Goal: Task Accomplishment & Management: Manage account settings

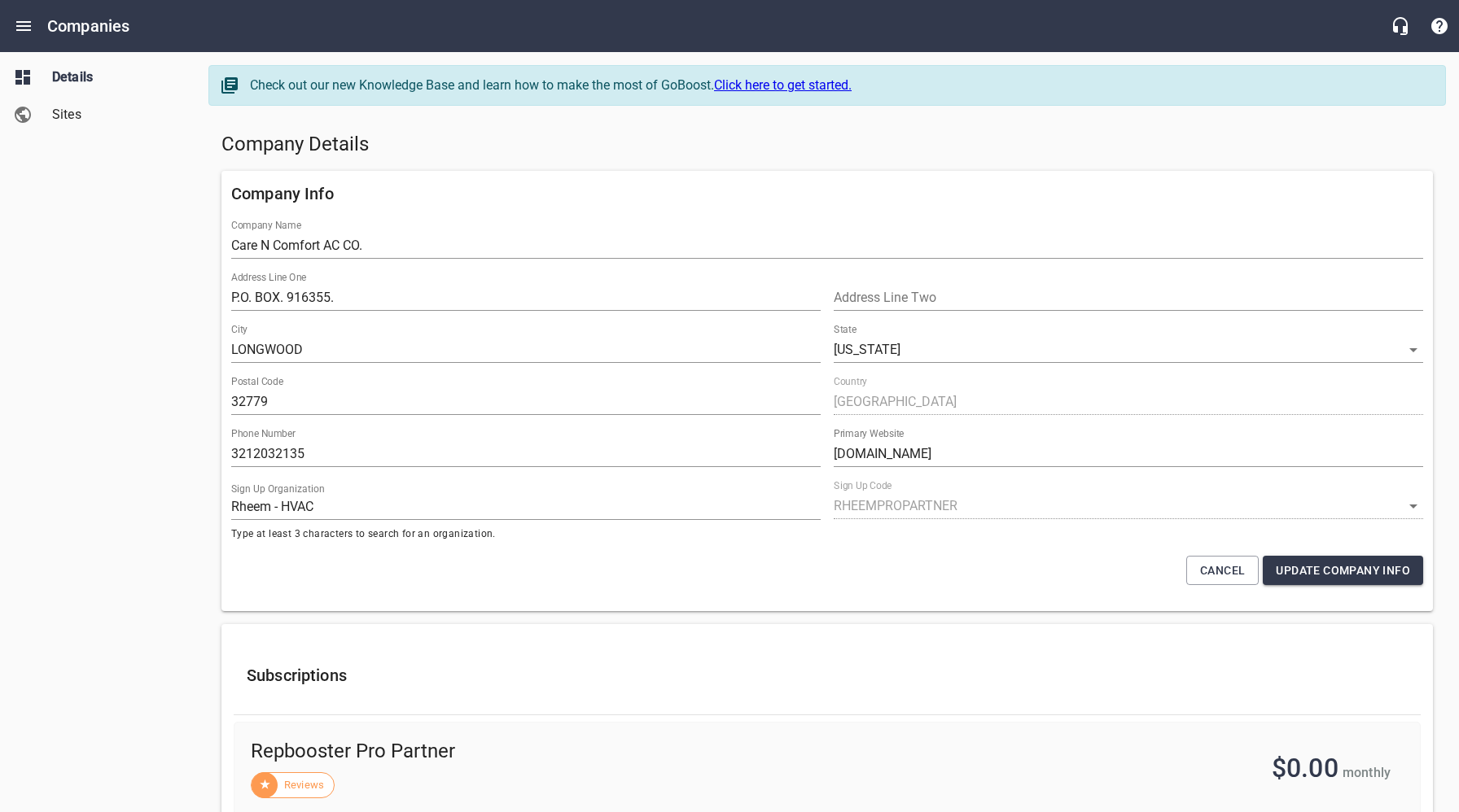
select select "[US_STATE]"
select select "62"
click at [790, 136] on h5 "Company Details" at bounding box center [827, 145] width 1211 height 26
click at [530, 149] on h5 "Company Details" at bounding box center [827, 145] width 1211 height 26
drag, startPoint x: 153, startPoint y: 199, endPoint x: 136, endPoint y: 116, distance: 84.7
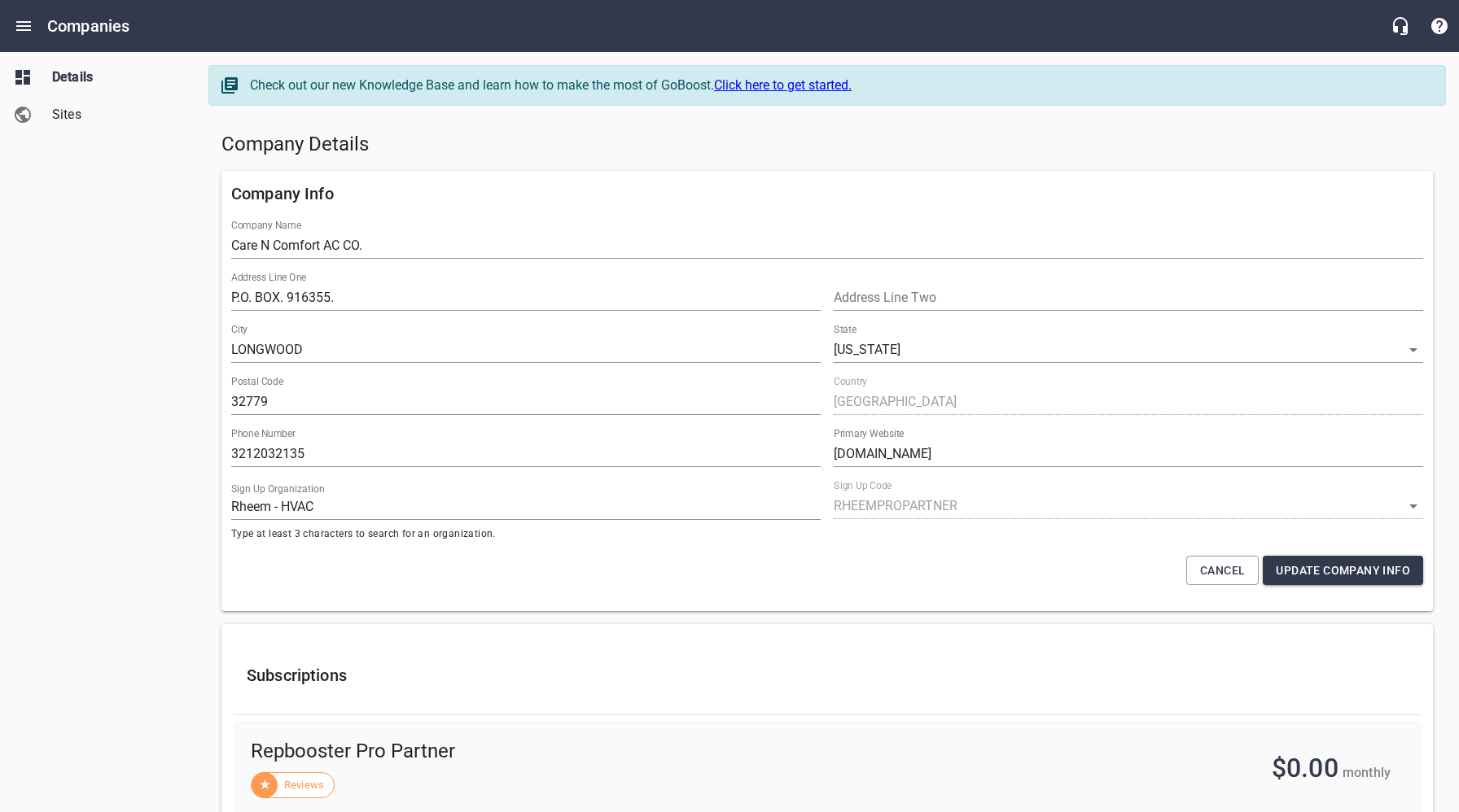
click at [153, 199] on div "Details Sites" at bounding box center [98, 406] width 196 height 812
click at [30, 24] on icon "Open drawer" at bounding box center [23, 25] width 19 height 19
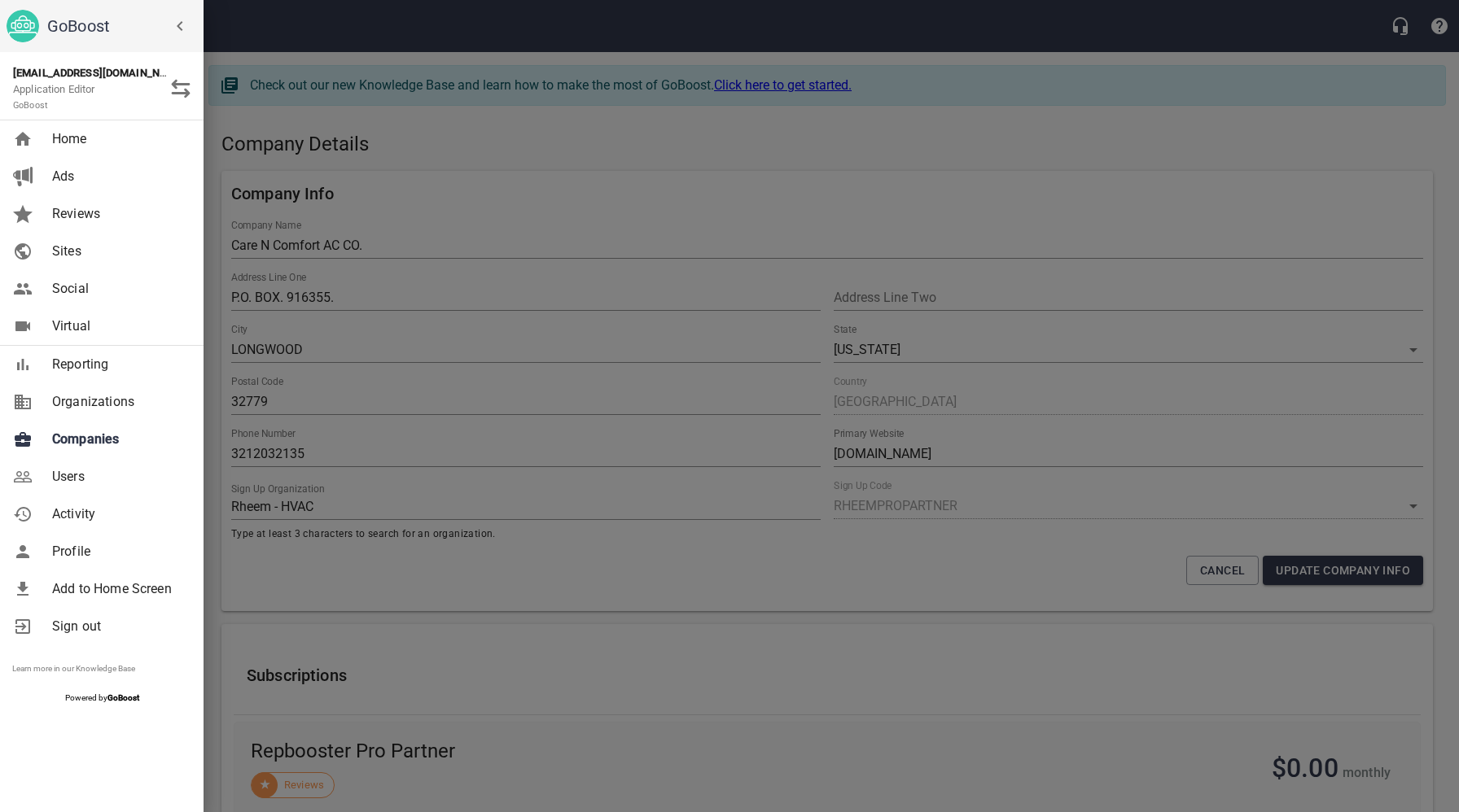
click at [90, 436] on span "Companies" at bounding box center [118, 439] width 132 height 19
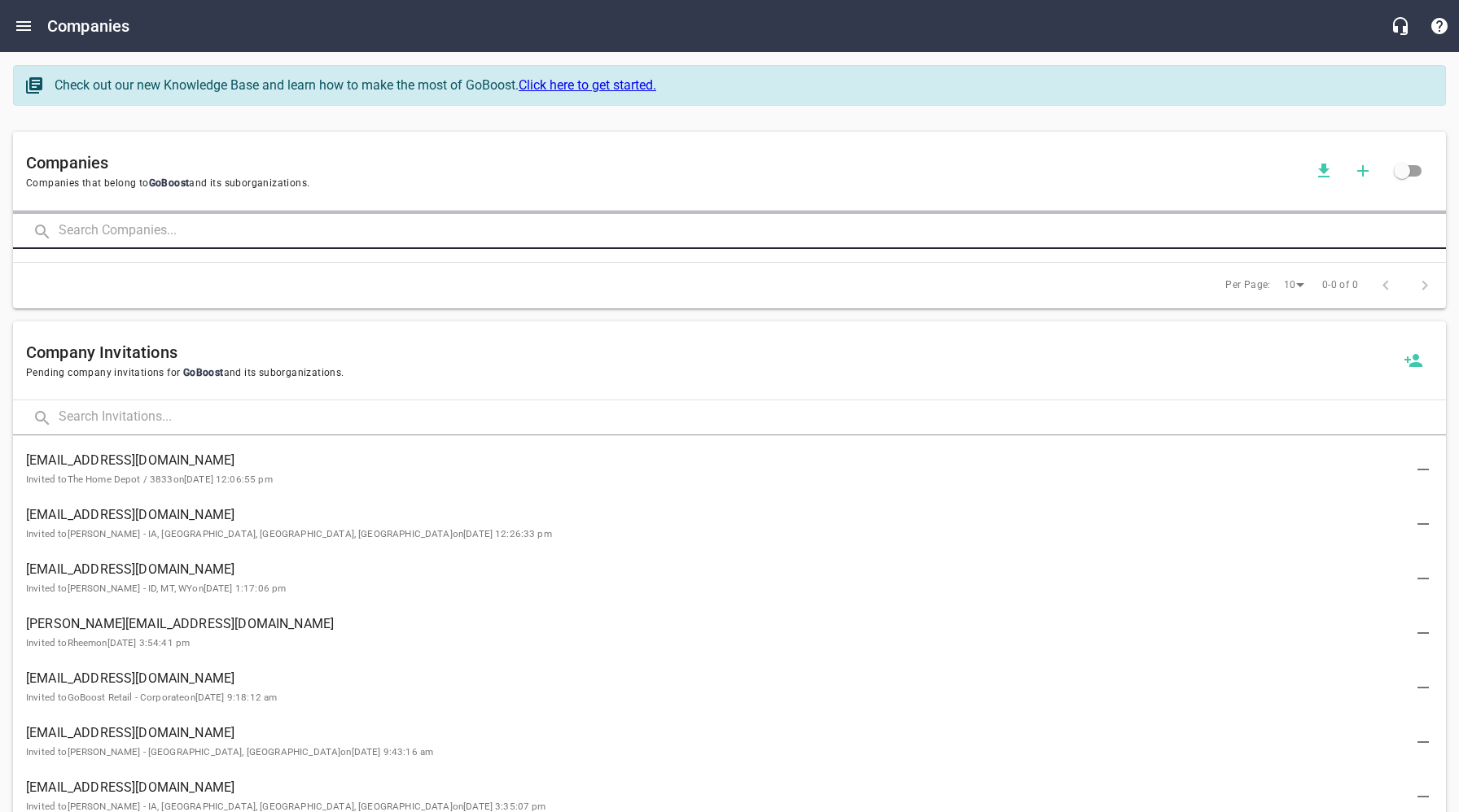
click at [292, 234] on input "text" at bounding box center [753, 231] width 1387 height 35
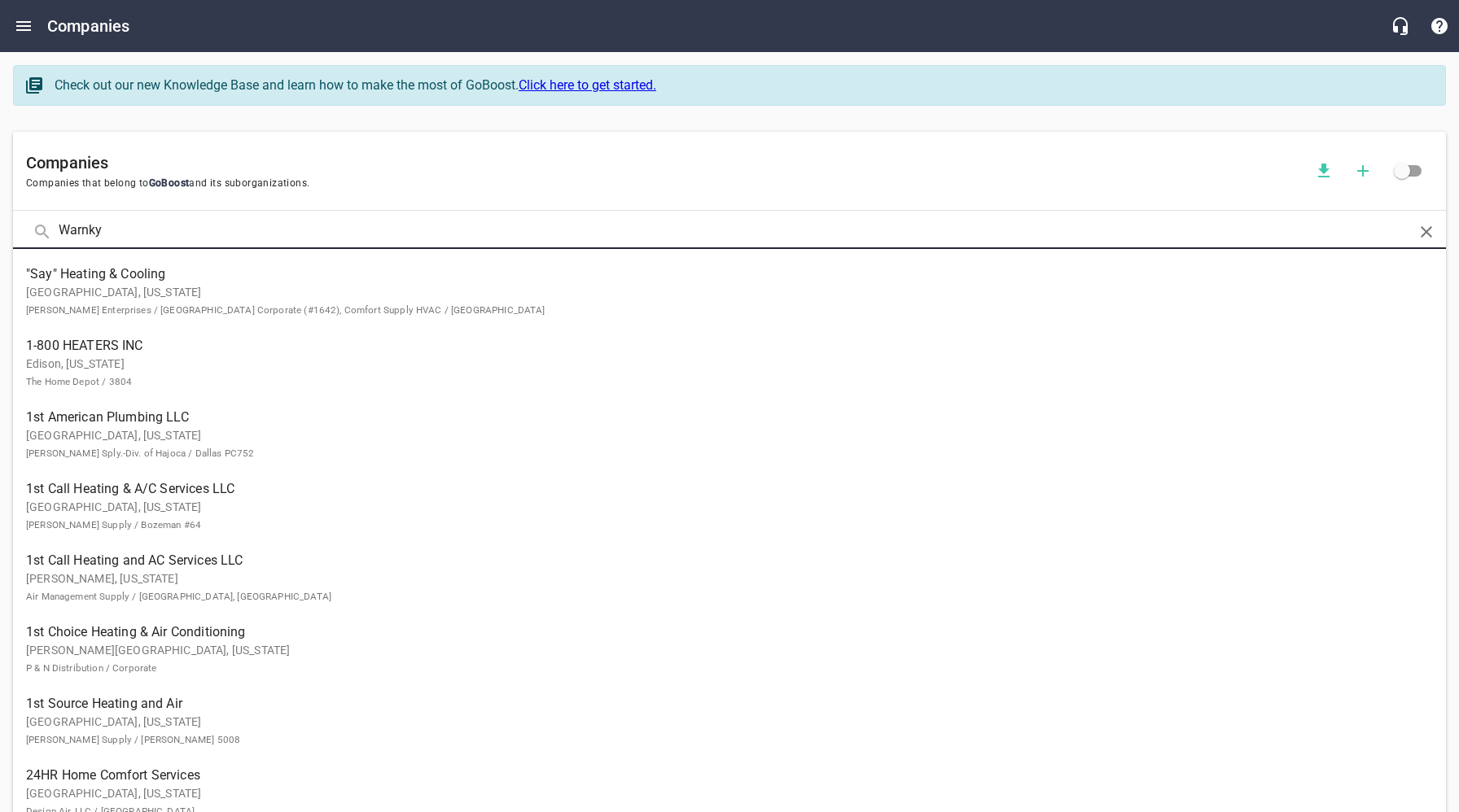
type input "Warnky"
click button at bounding box center [0, 0] width 0 height 0
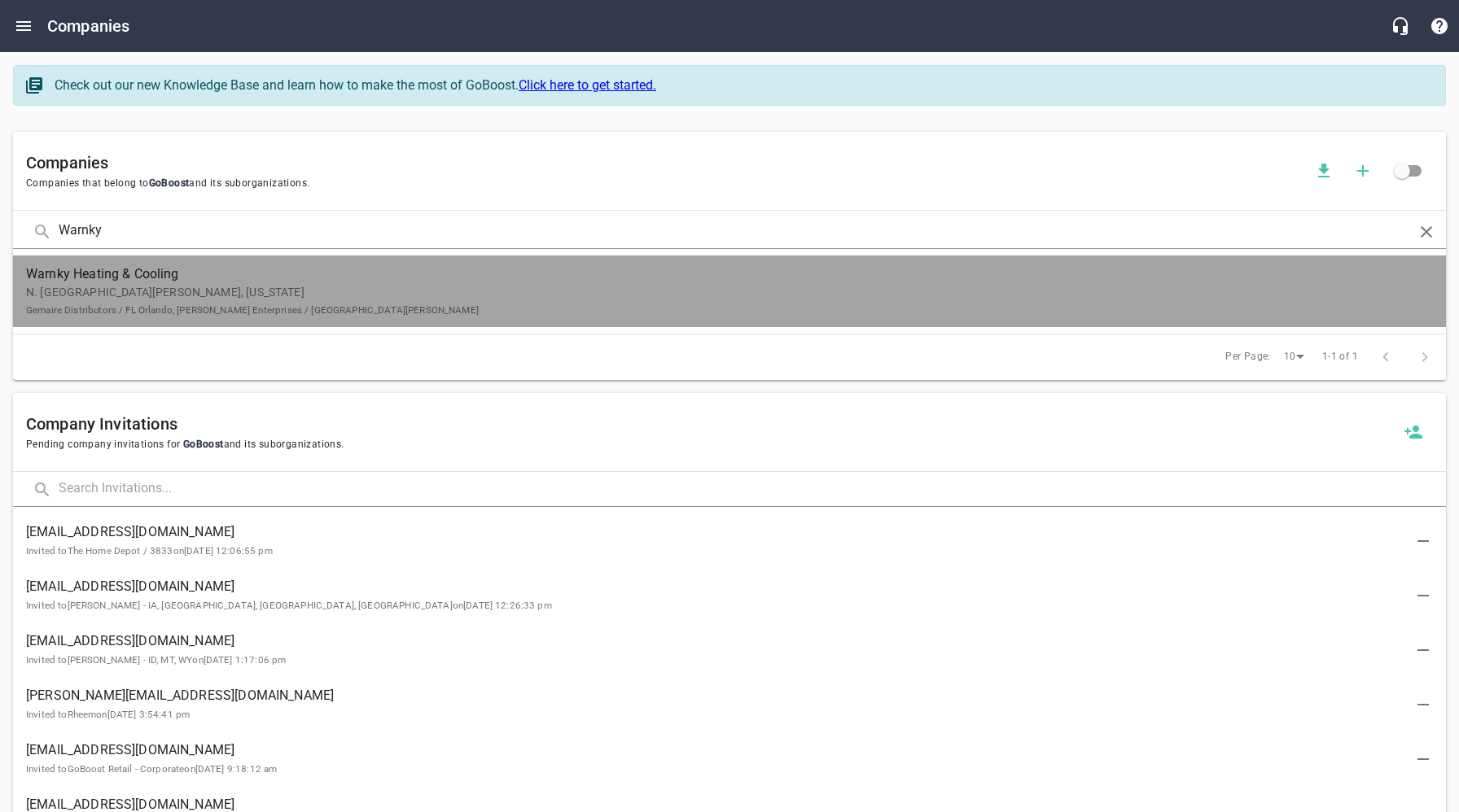
click at [282, 296] on p "N. Fort Myers, Florida Gemaire Distributors / FL Orlando, Ferguson Enterprises …" at bounding box center [716, 301] width 1381 height 34
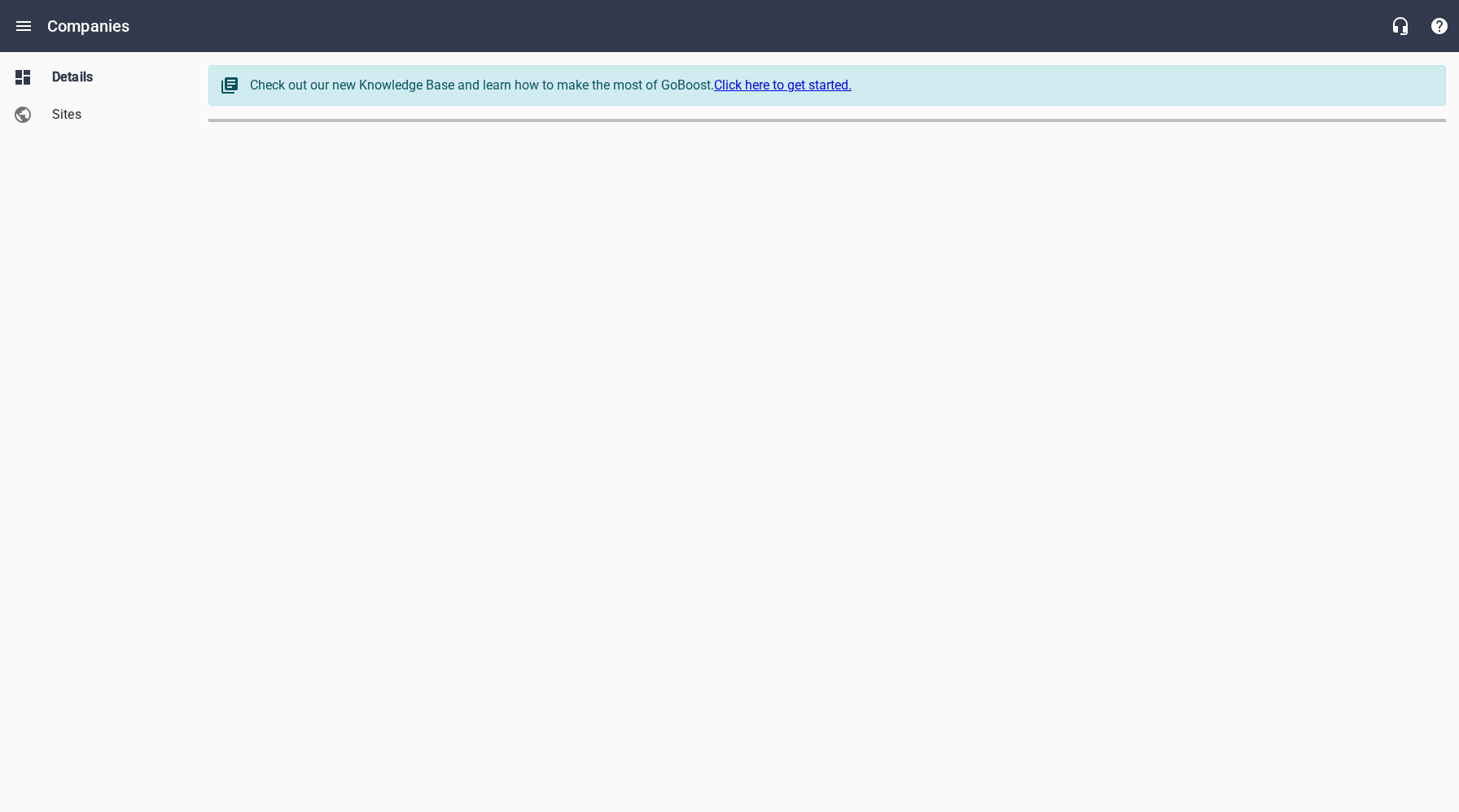
select select "[US_STATE]"
select select "63"
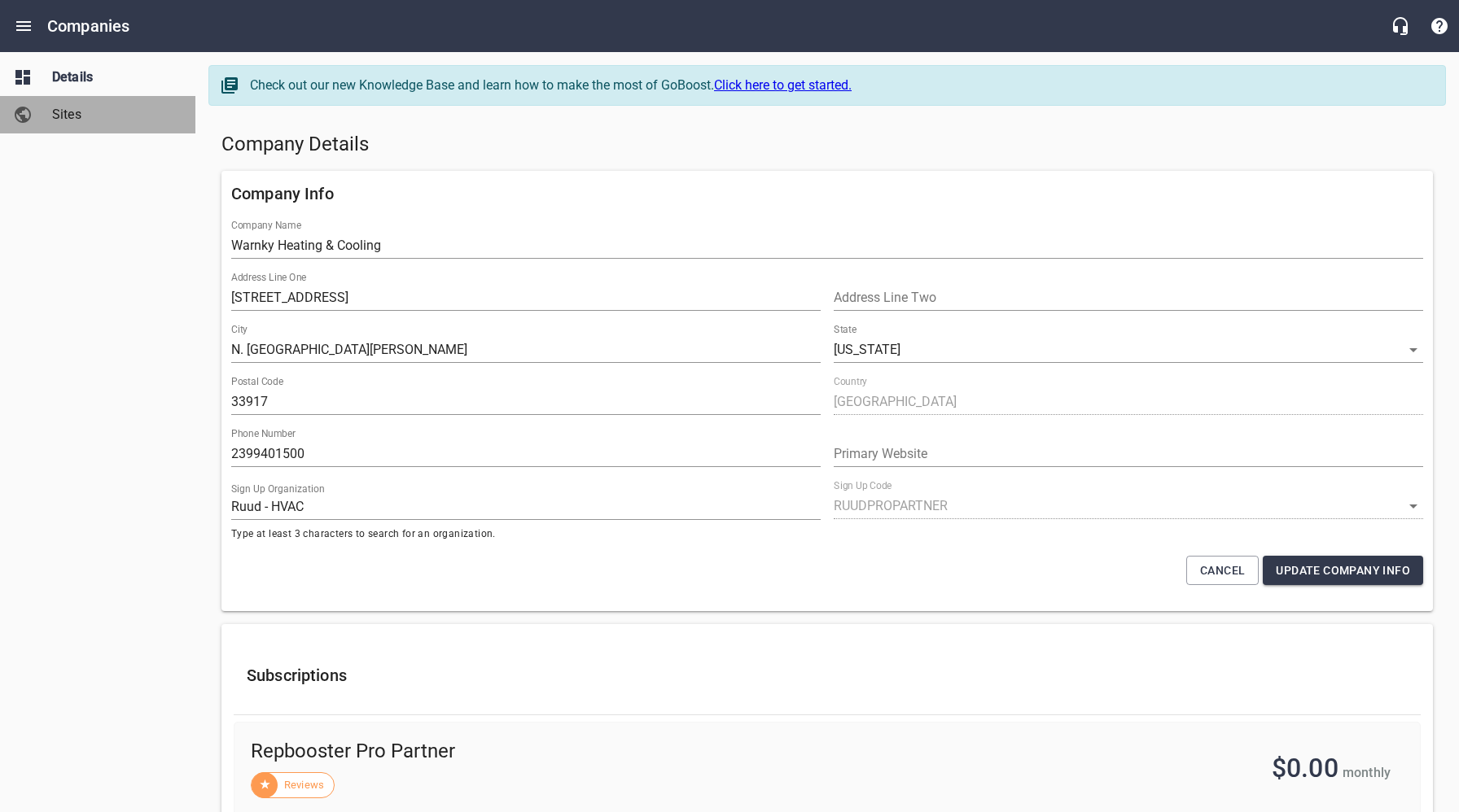
click at [68, 114] on span "Sites" at bounding box center [114, 114] width 124 height 19
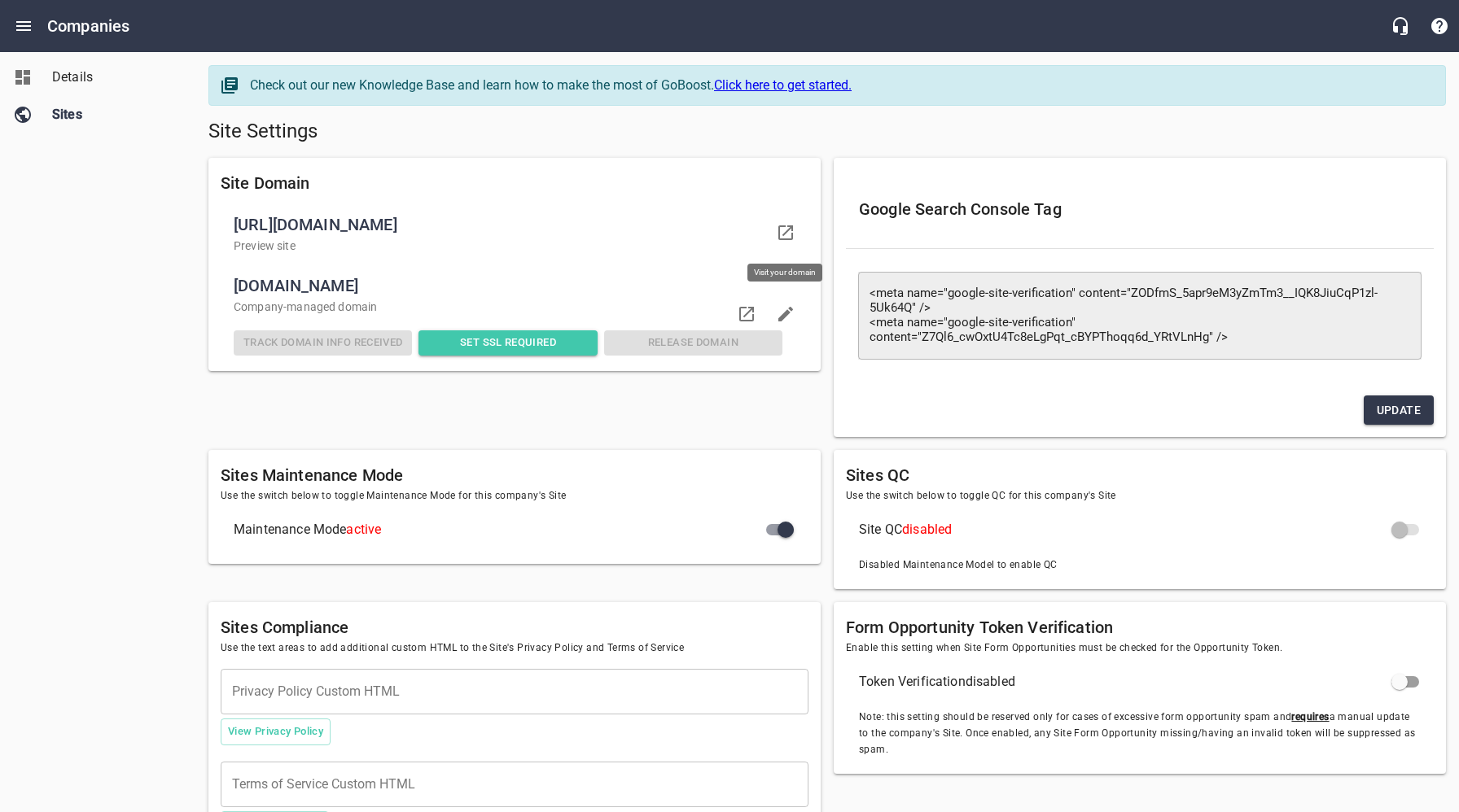
click at [776, 235] on icon at bounding box center [785, 232] width 19 height 19
click at [79, 77] on span "Details" at bounding box center [114, 77] width 124 height 19
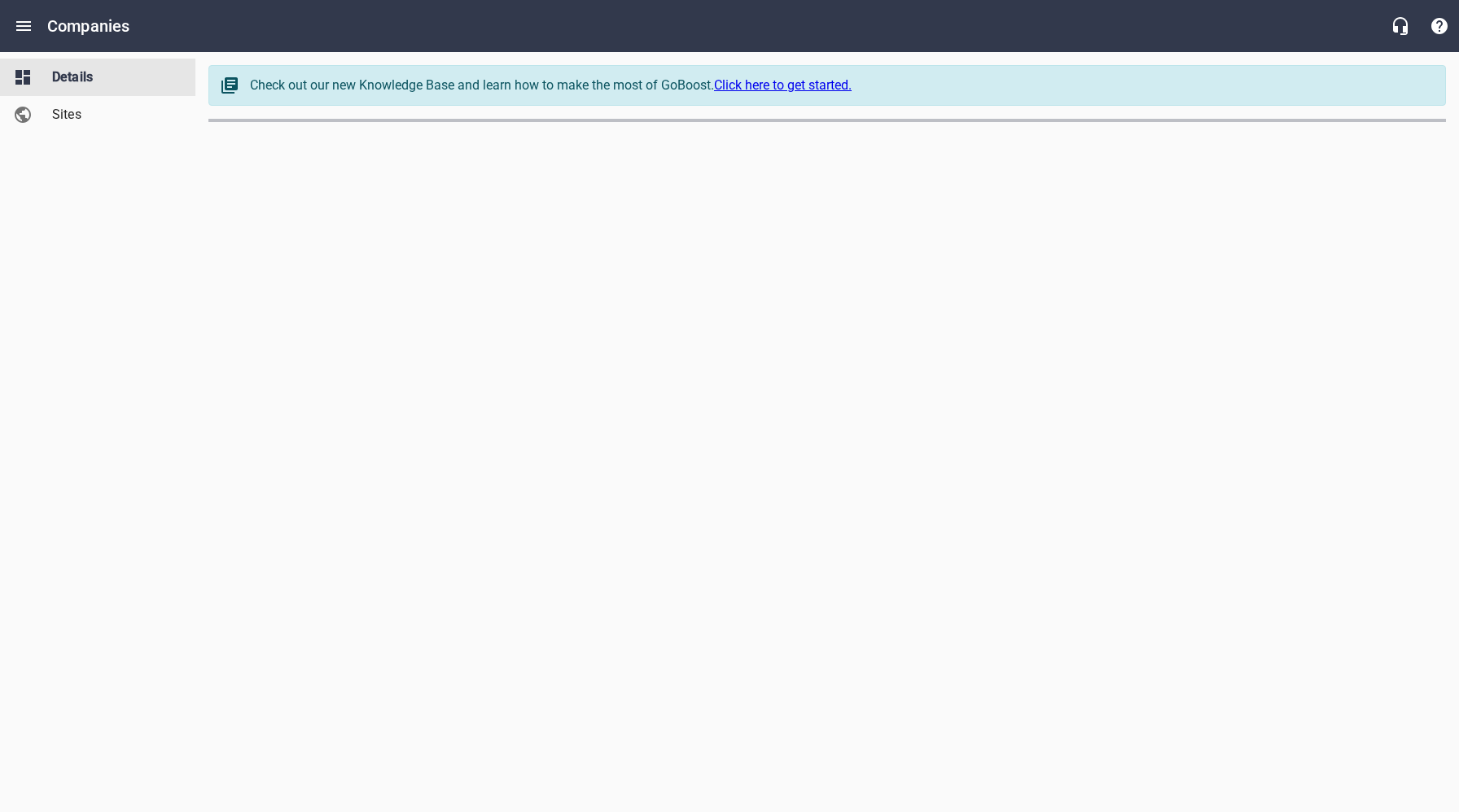
select select "[US_STATE]"
select select "63"
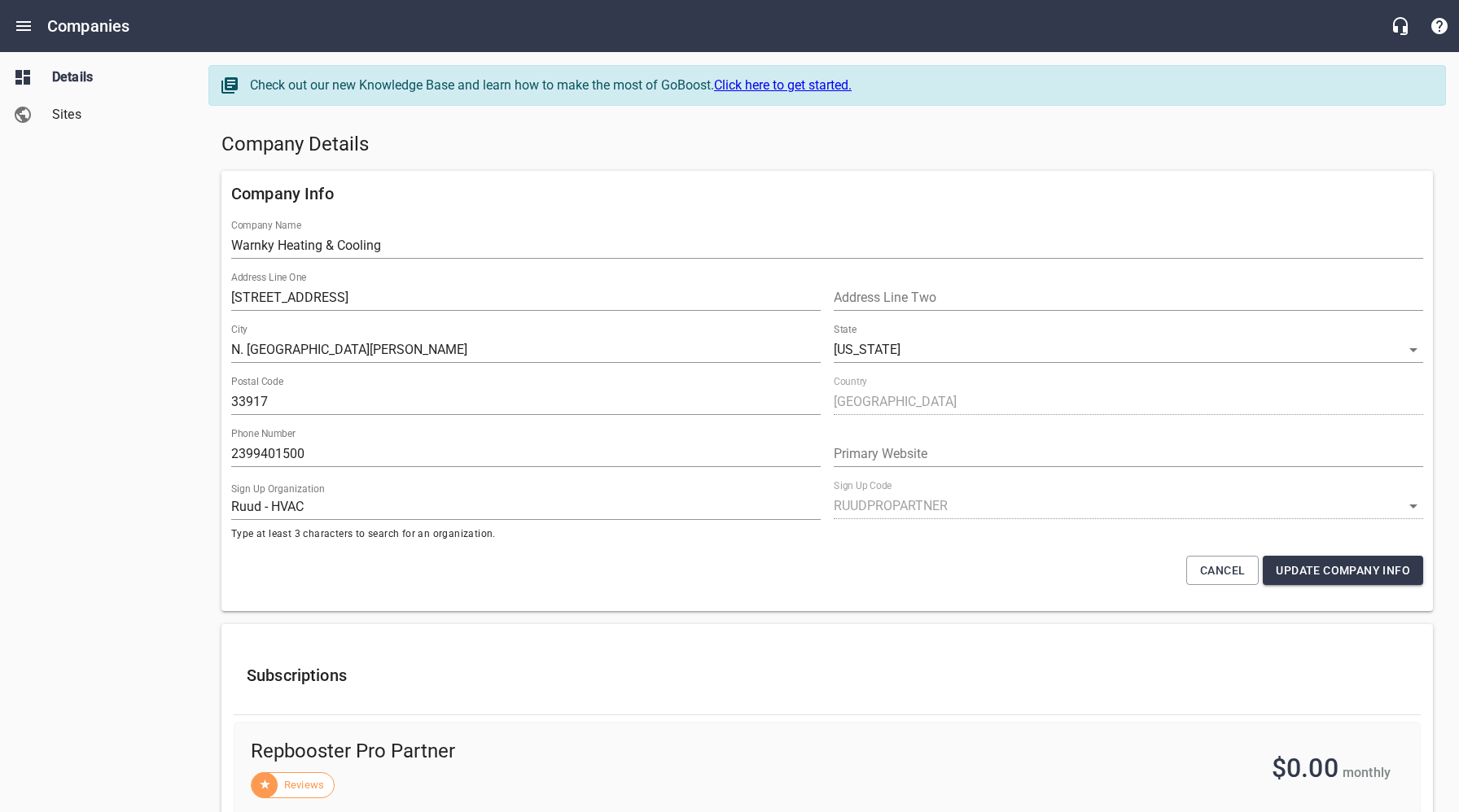
click at [77, 116] on span "Sites" at bounding box center [114, 114] width 124 height 19
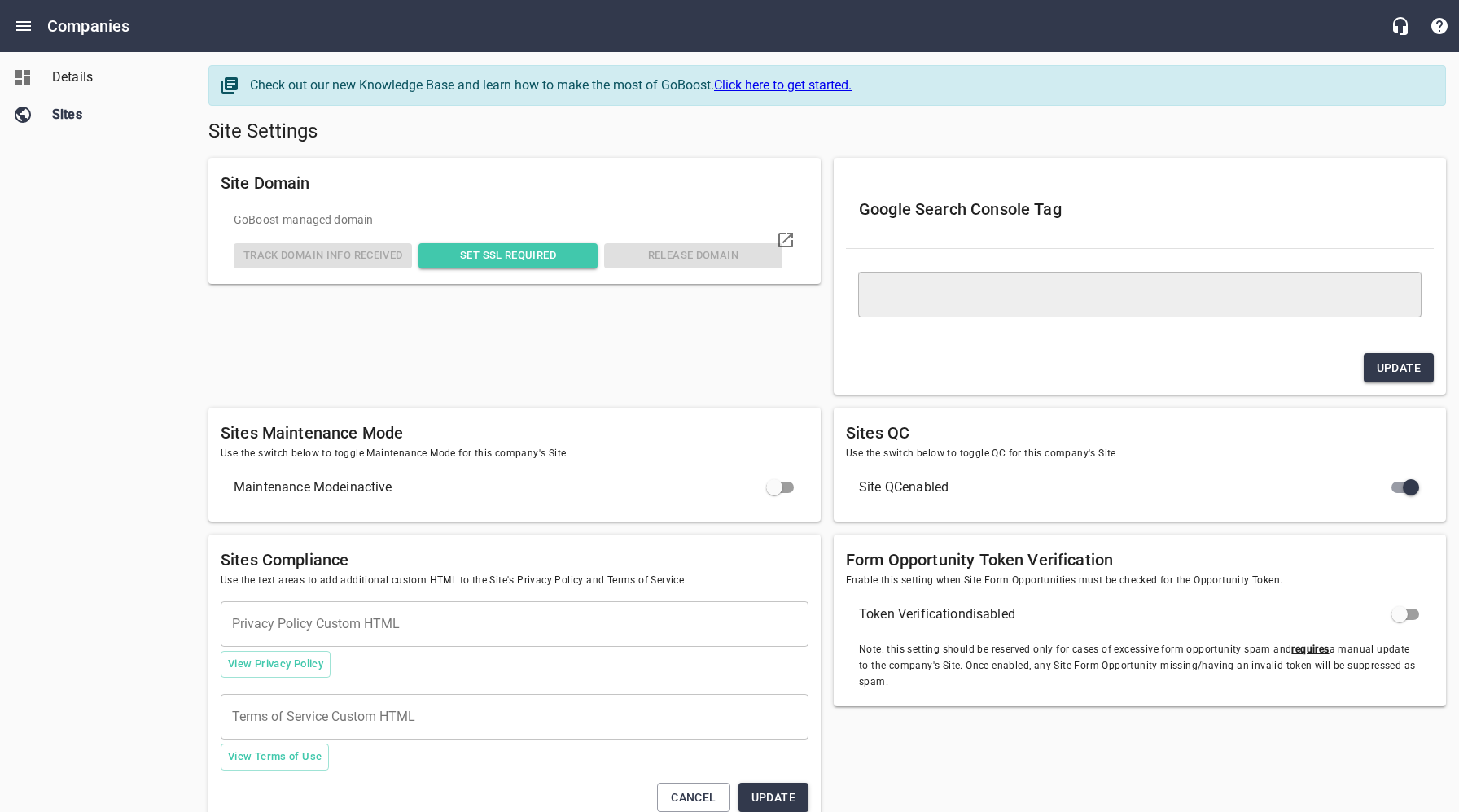
type textarea "<meta name="google-site-verification" content="ZODfmS_5apr9eM3yZmTm3__IQK8JiuCq…"
checkbox input "true"
checkbox input "false"
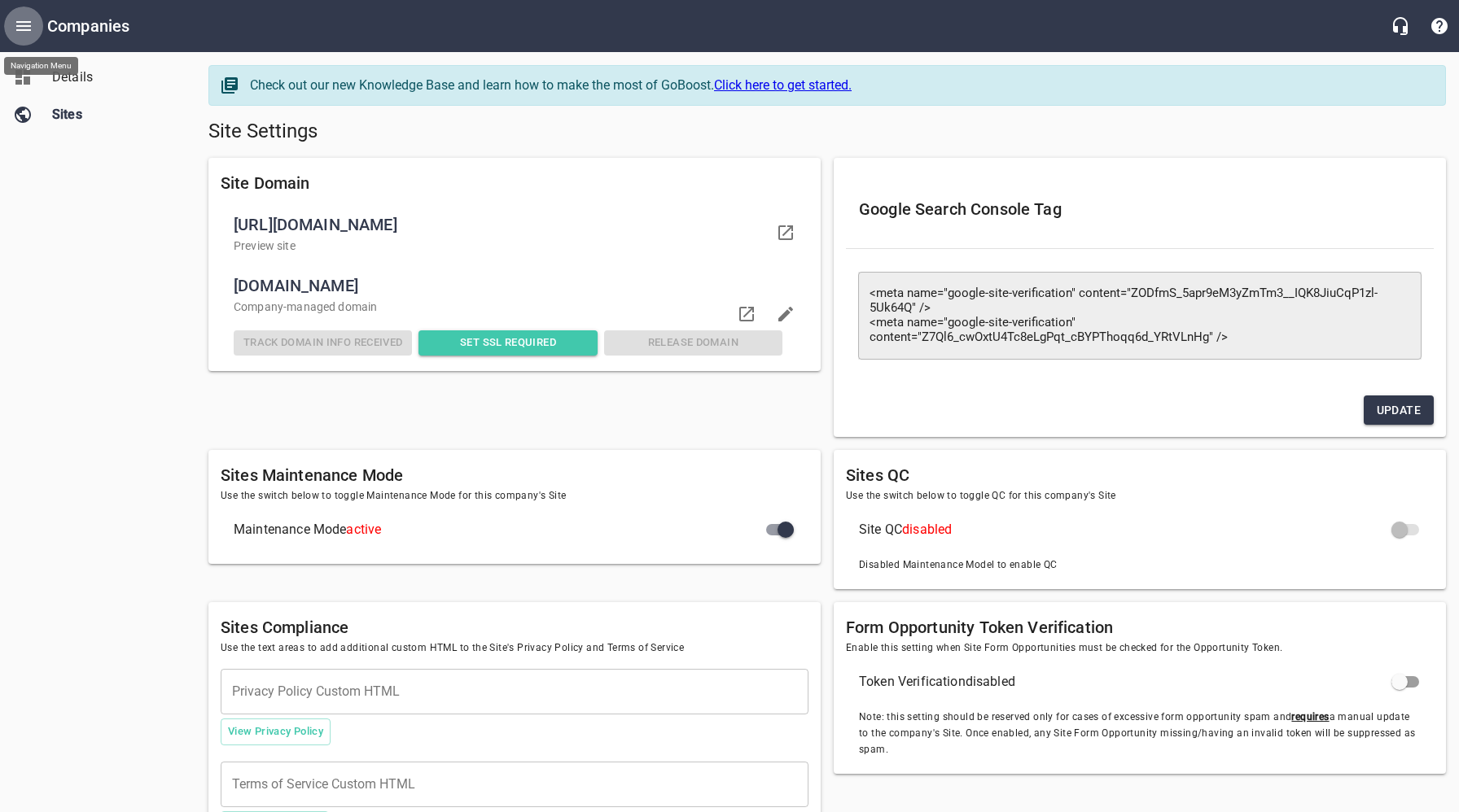
click at [29, 27] on icon "Open drawer" at bounding box center [23, 25] width 19 height 19
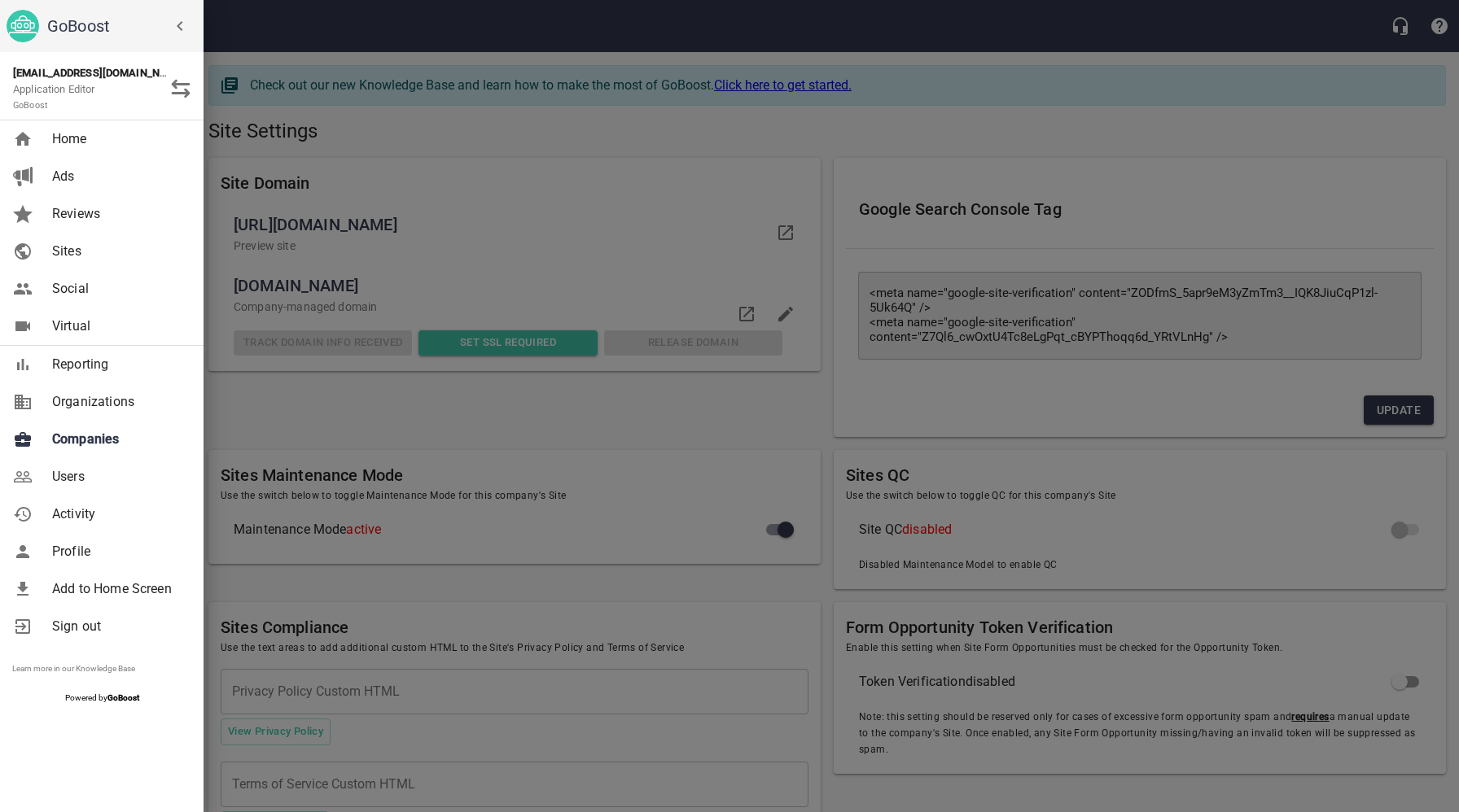
click at [407, 439] on div at bounding box center [729, 406] width 1459 height 812
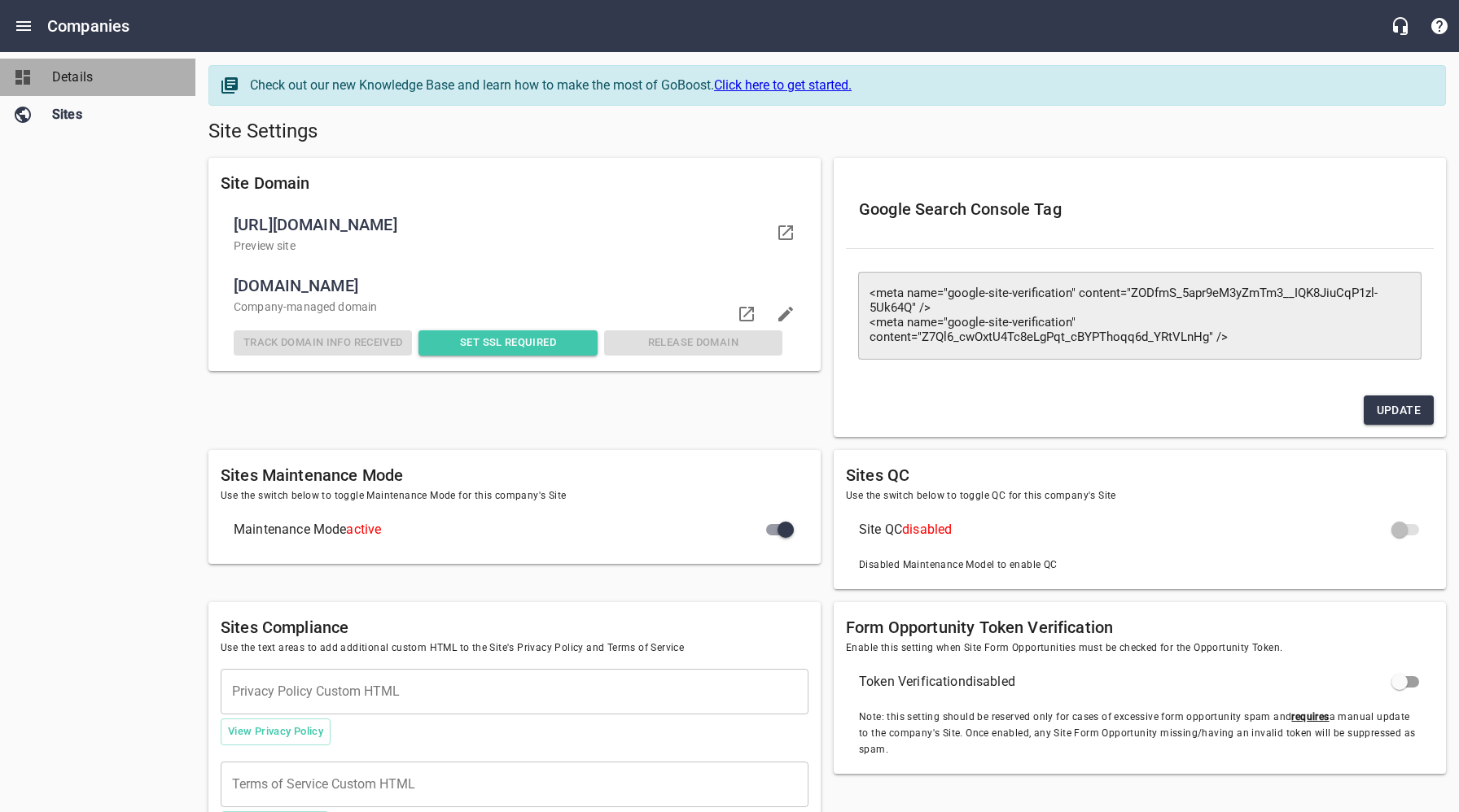
click at [100, 71] on span "Details" at bounding box center [114, 77] width 124 height 19
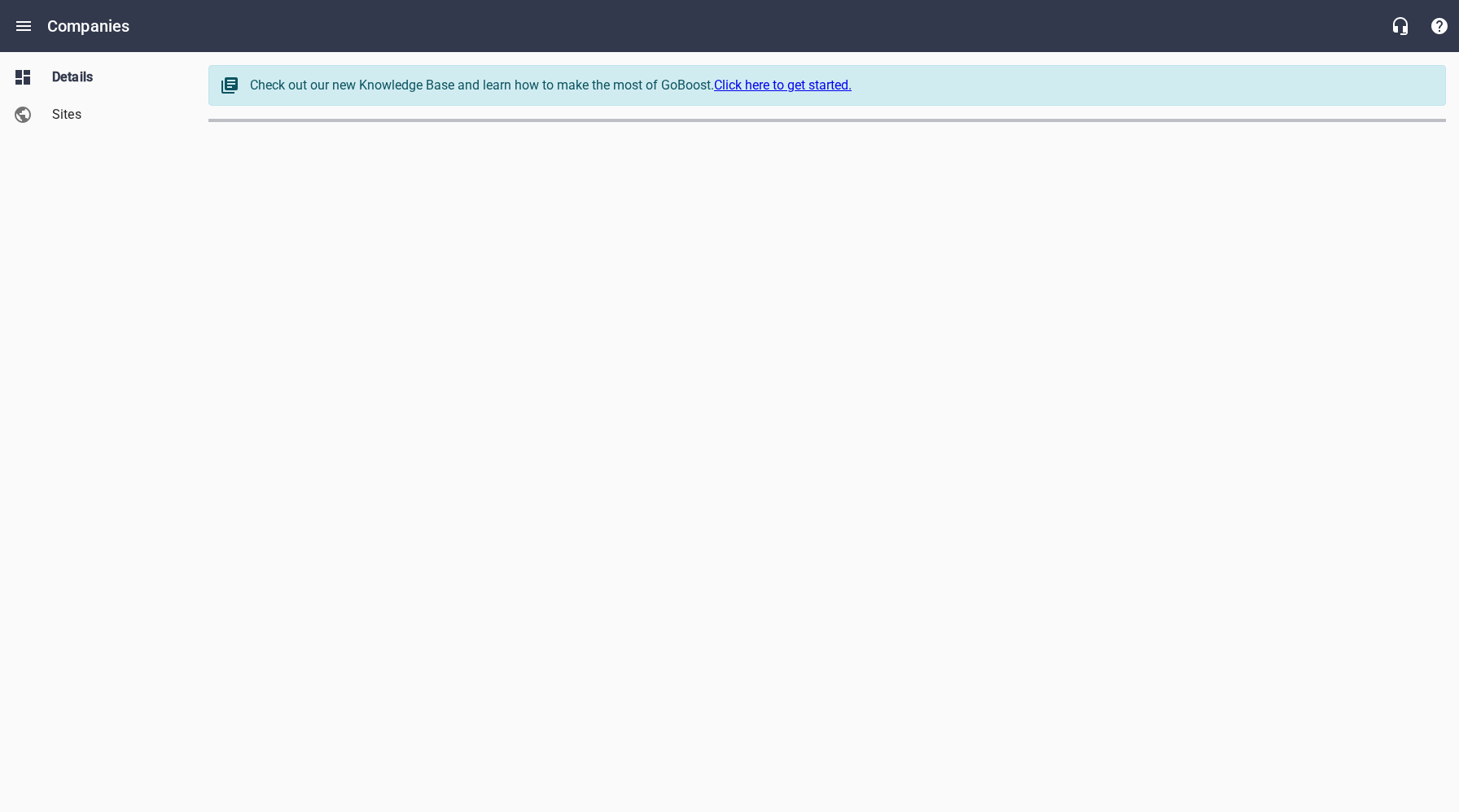
select select "[US_STATE]"
select select "63"
select select "[US_STATE]"
select select "62"
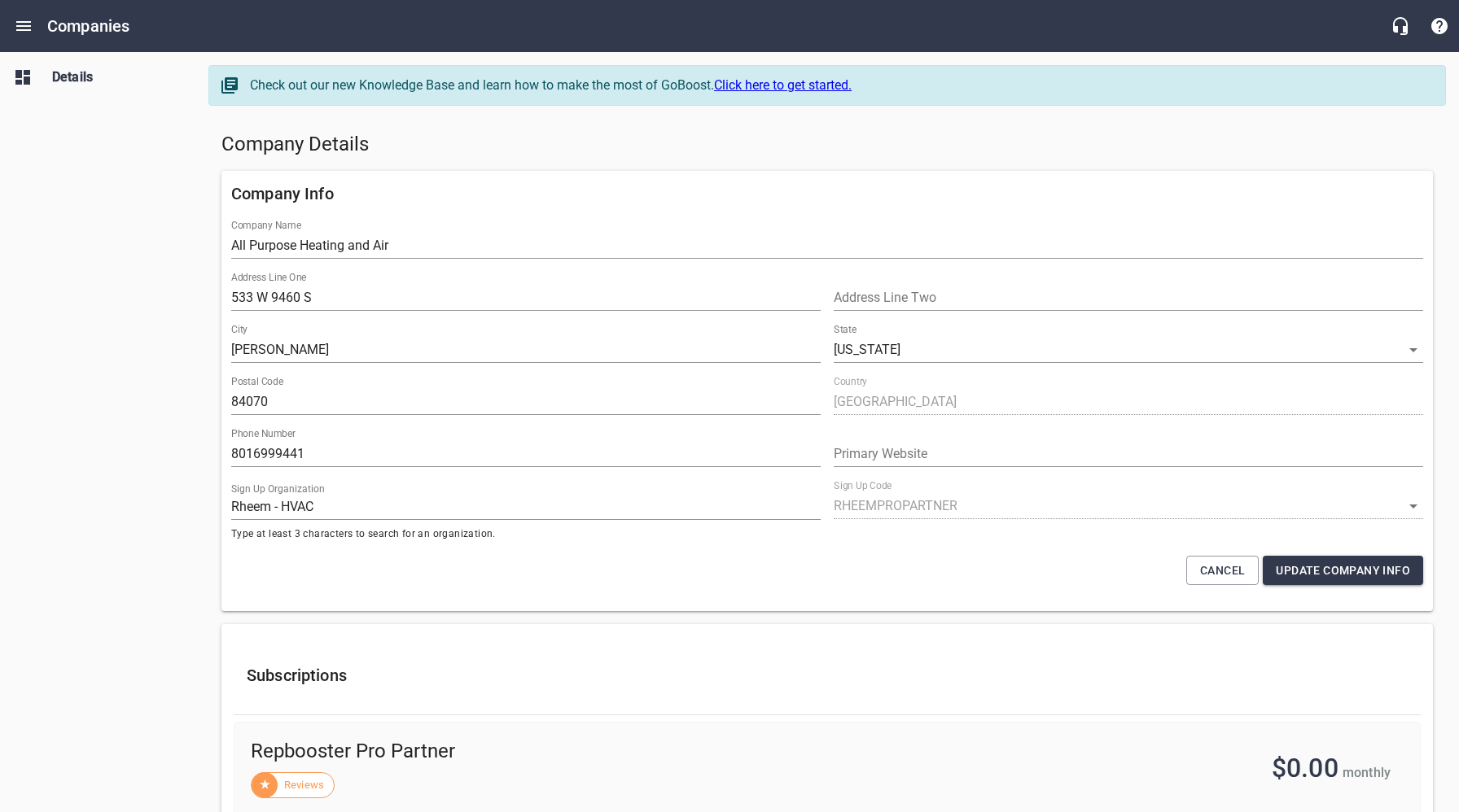
click at [632, 139] on h5 "Company Details" at bounding box center [827, 145] width 1211 height 26
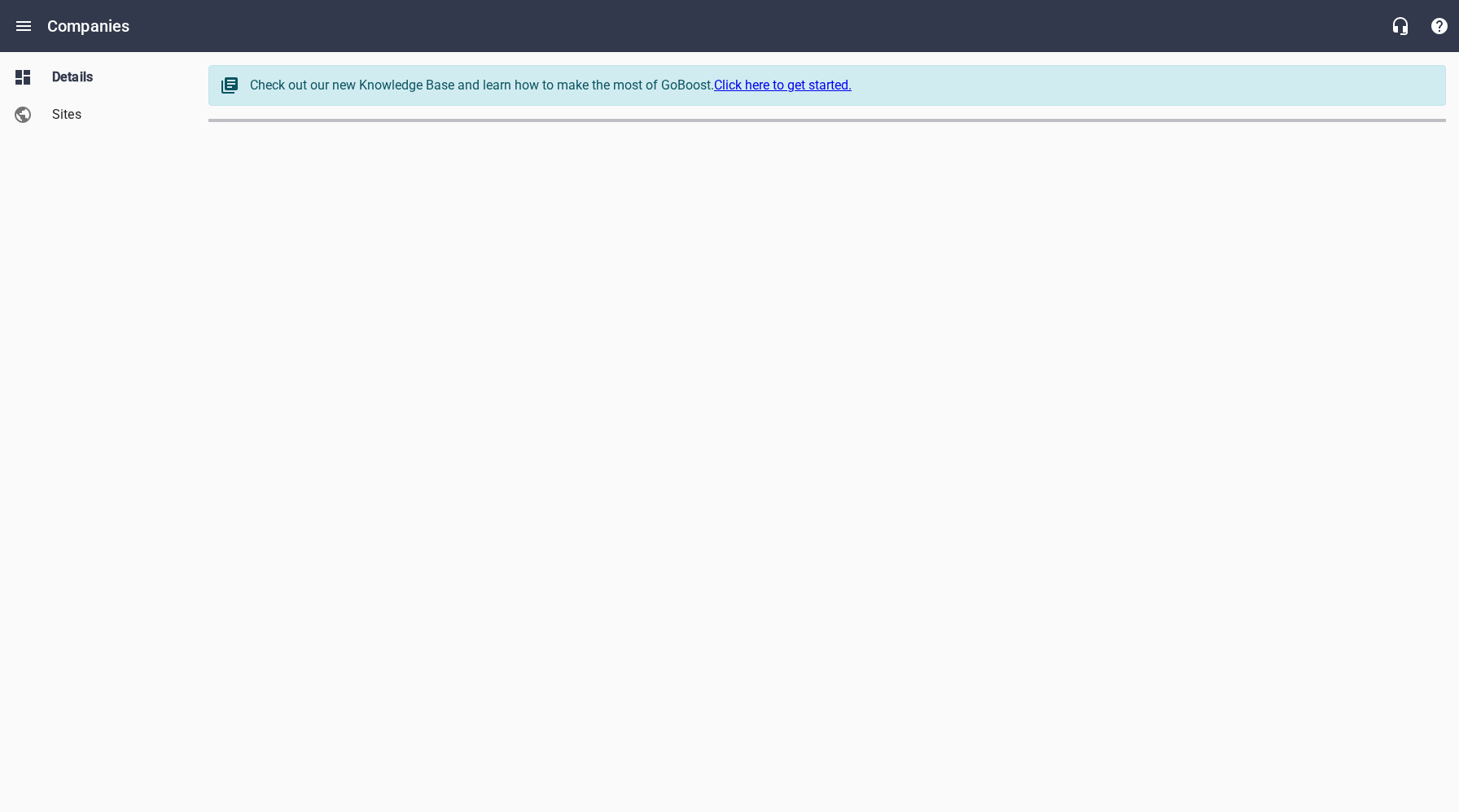
select select "[US_STATE]"
select select "62"
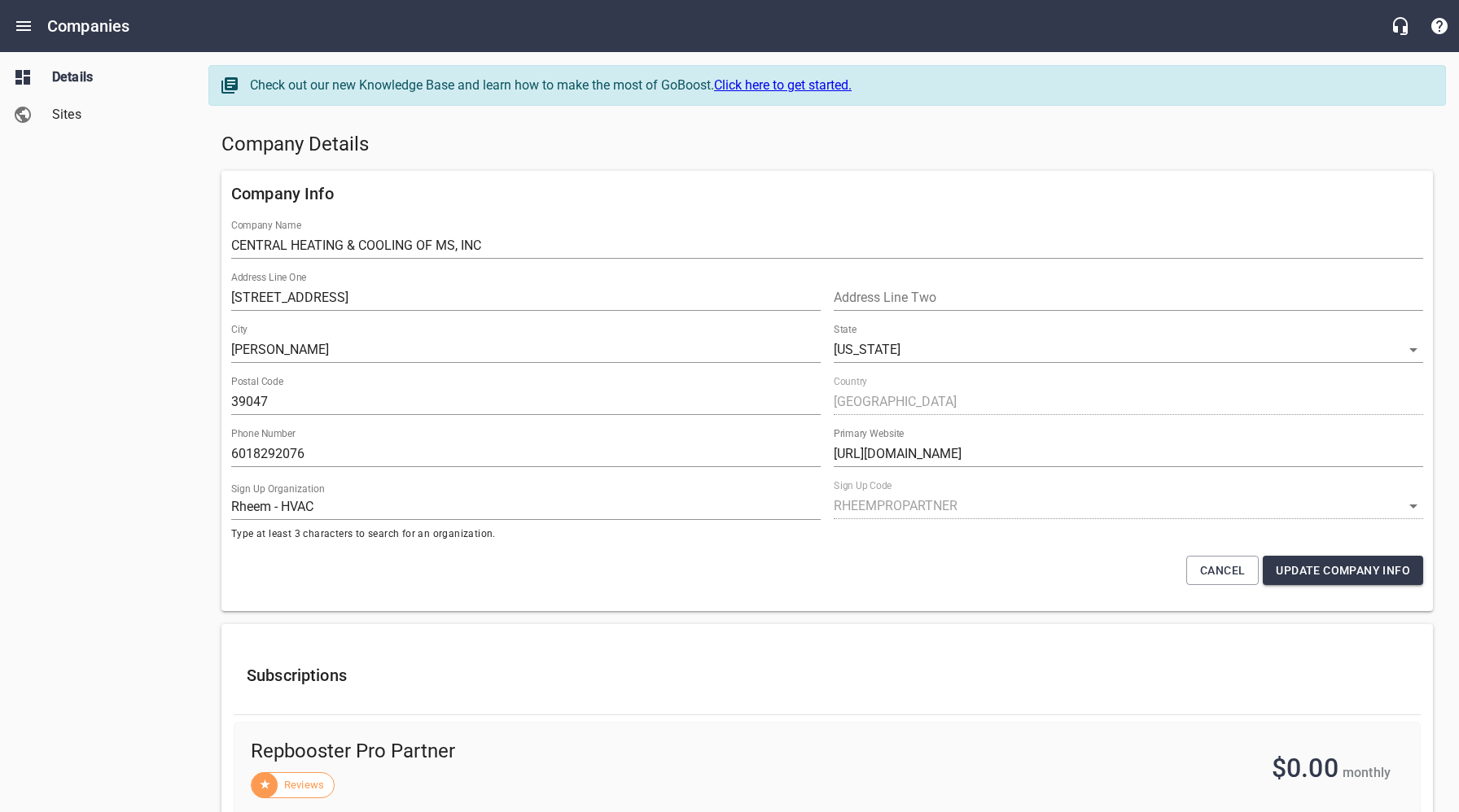
drag, startPoint x: 572, startPoint y: 162, endPoint x: 504, endPoint y: 143, distance: 70.6
click at [572, 162] on div "Company Details" at bounding box center [827, 145] width 1225 height 39
click at [37, 26] on button "Open drawer" at bounding box center [24, 26] width 39 height 39
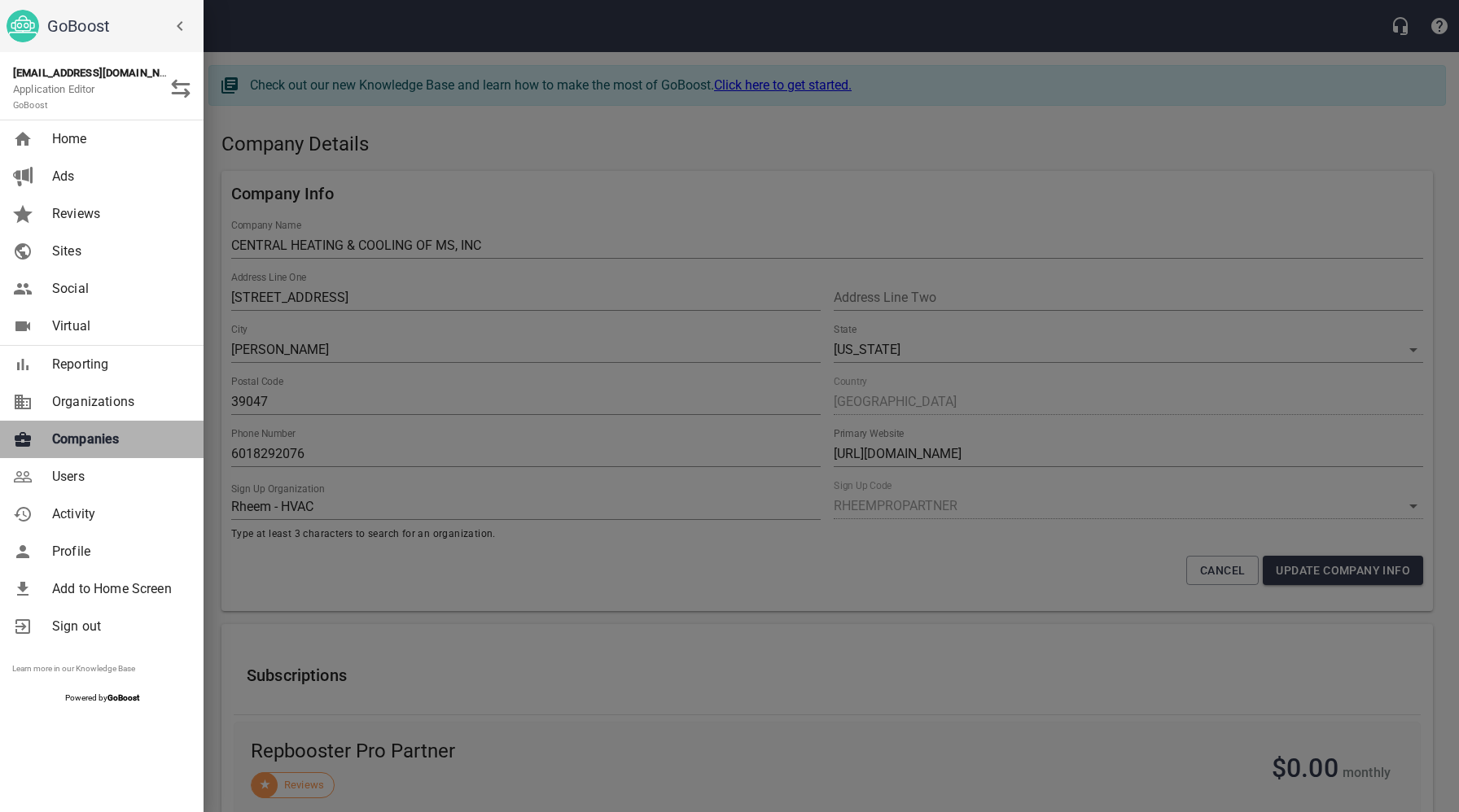
click at [113, 454] on link "Companies" at bounding box center [102, 439] width 204 height 37
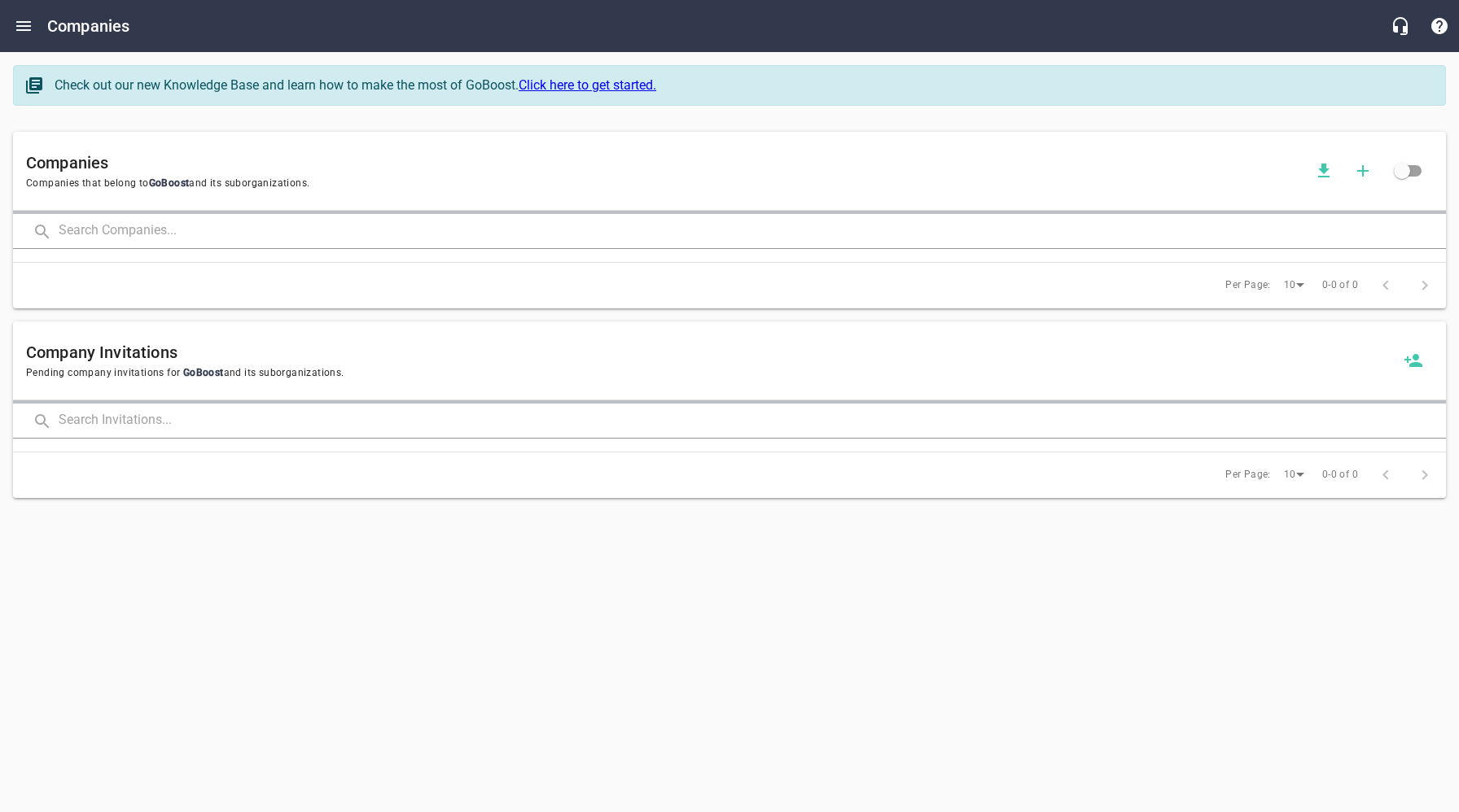
click at [294, 225] on input "text" at bounding box center [753, 231] width 1387 height 35
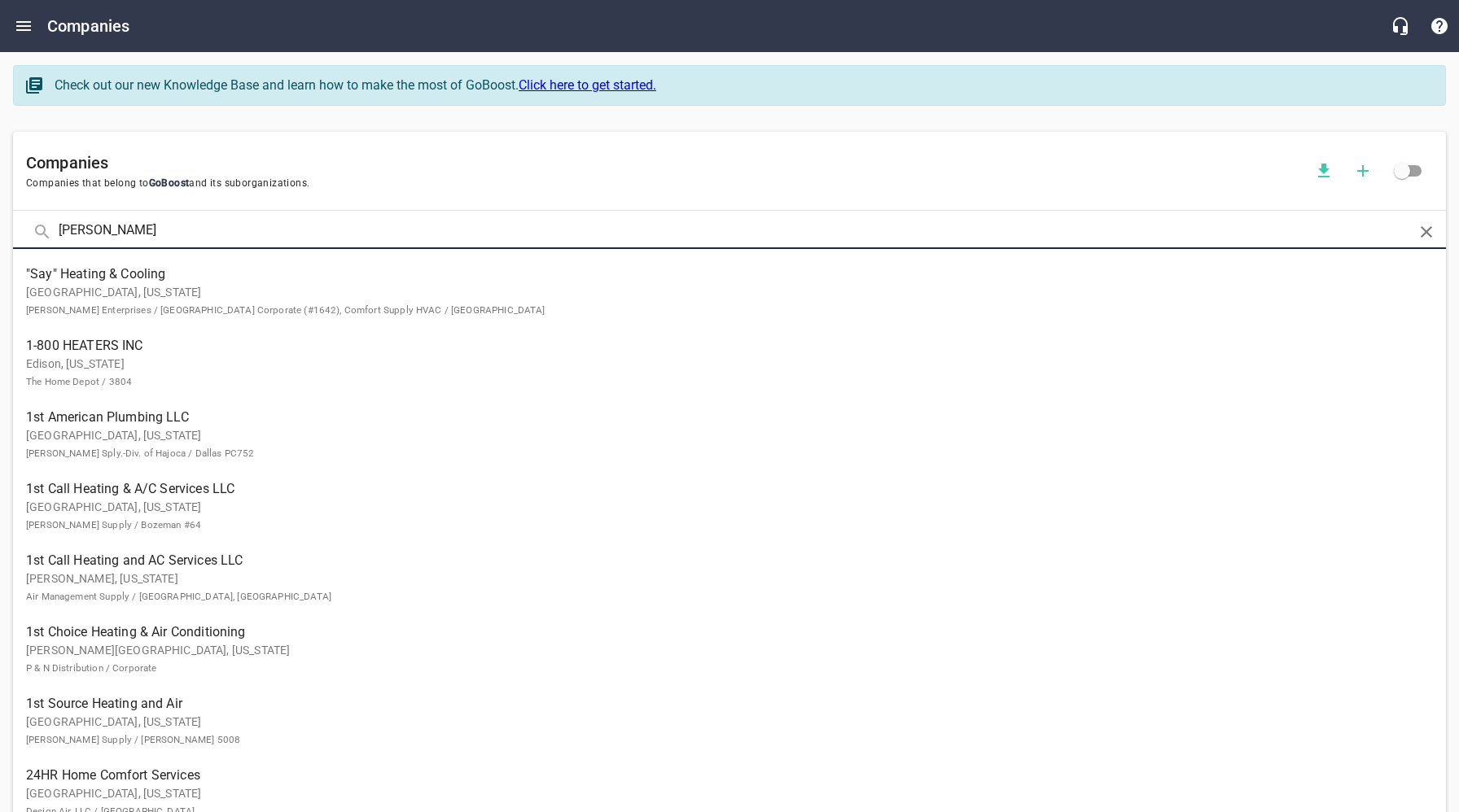
type input "[PERSON_NAME]"
click button at bounding box center [0, 0] width 0 height 0
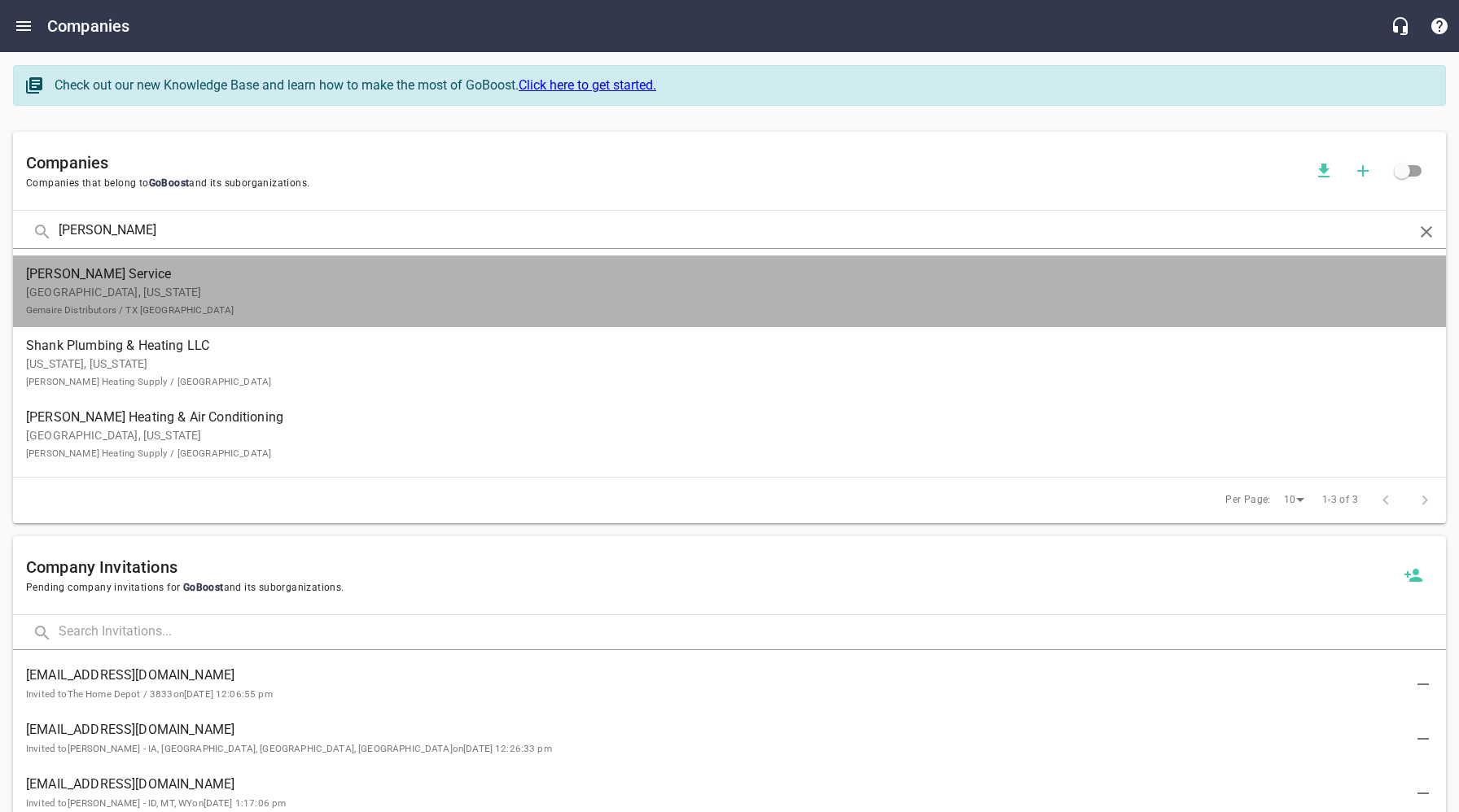
click at [77, 283] on span "[PERSON_NAME] Service" at bounding box center [716, 273] width 1381 height 19
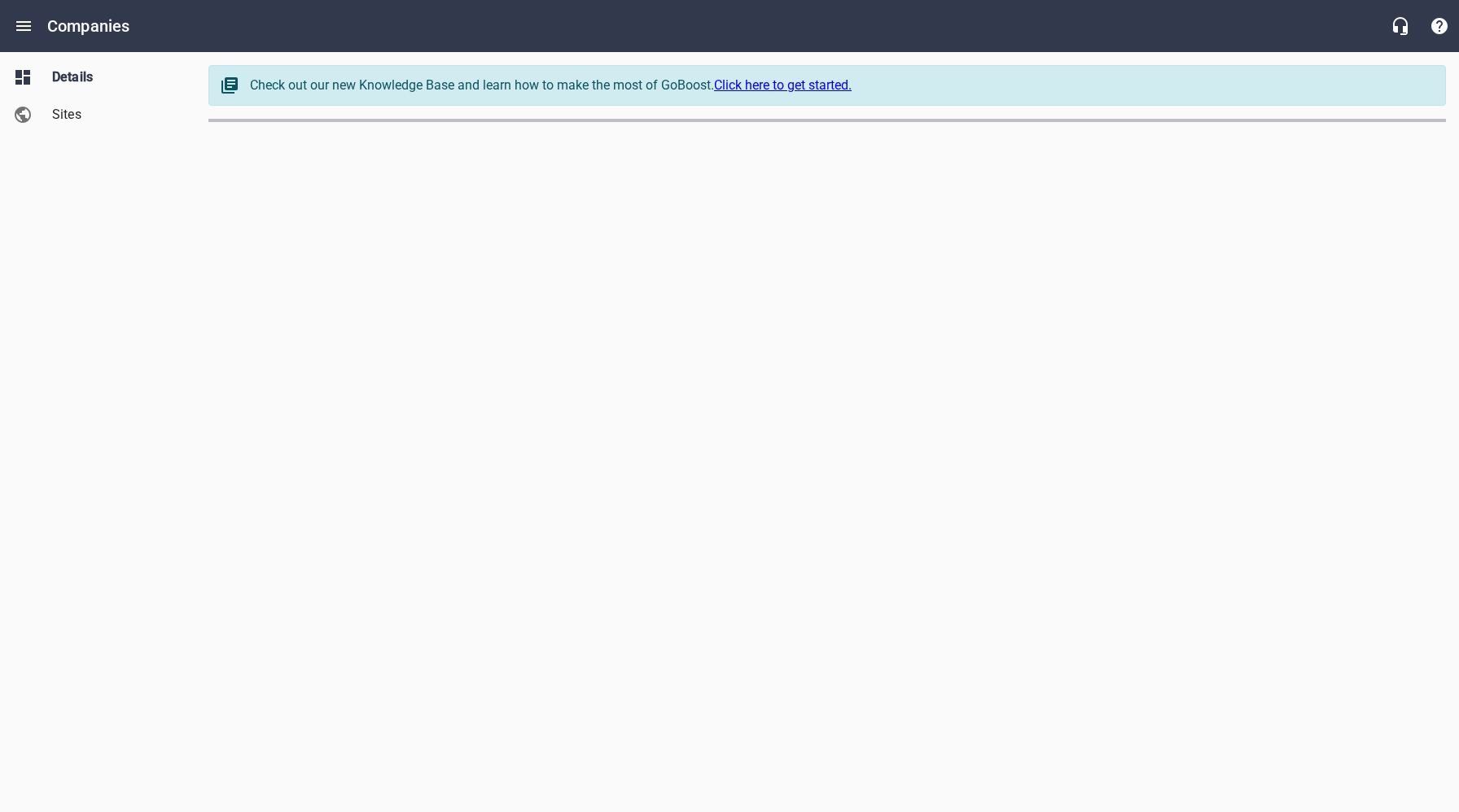
select select "[US_STATE]"
select select "62"
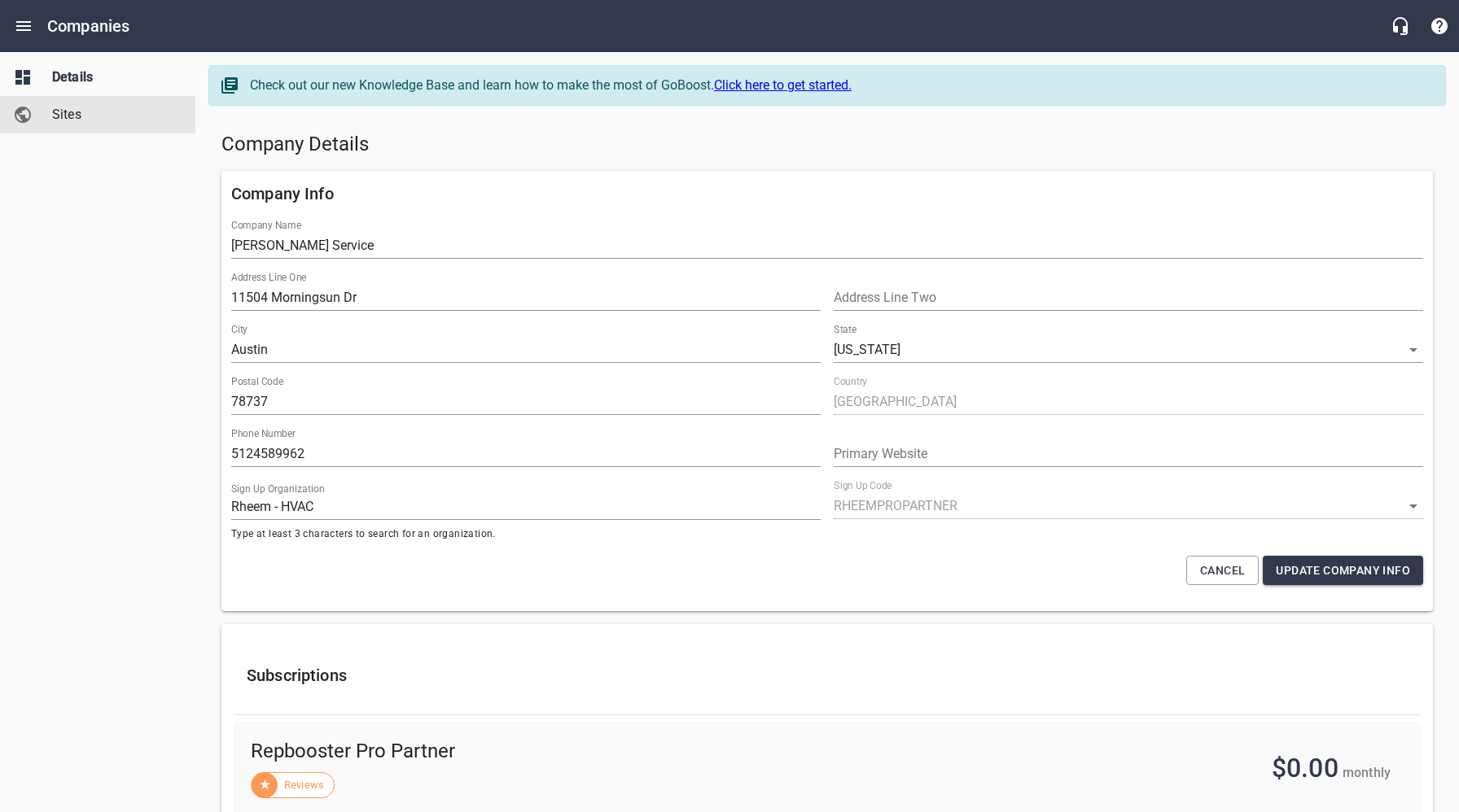
drag, startPoint x: 77, startPoint y: 108, endPoint x: 98, endPoint y: 147, distance: 44.3
click at [77, 108] on span "Sites" at bounding box center [114, 114] width 124 height 19
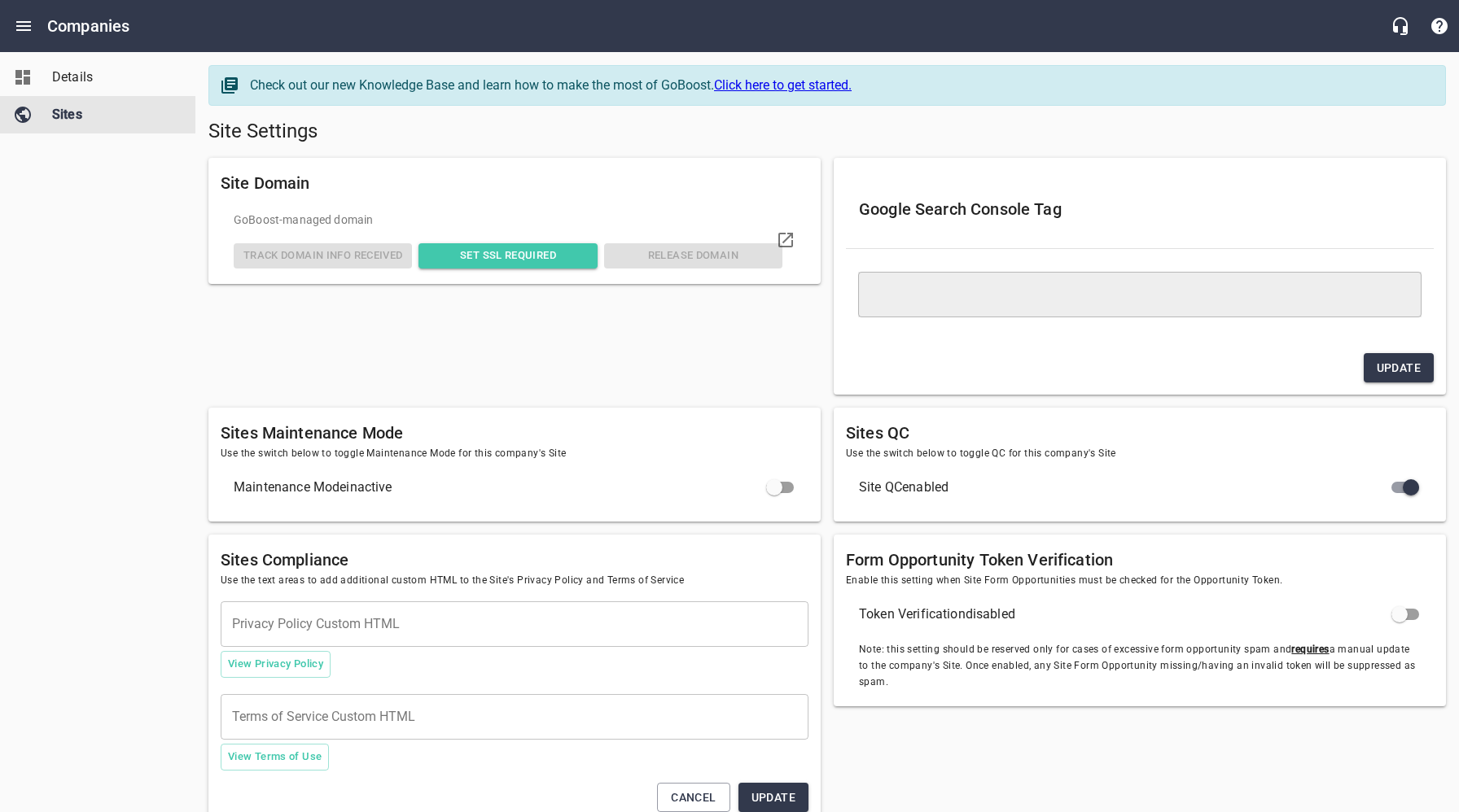
type textarea "<meta name="google-site-verification" content="jvZRdNGXUvIwp6DG6vAI6s0ij94M1kdX…"
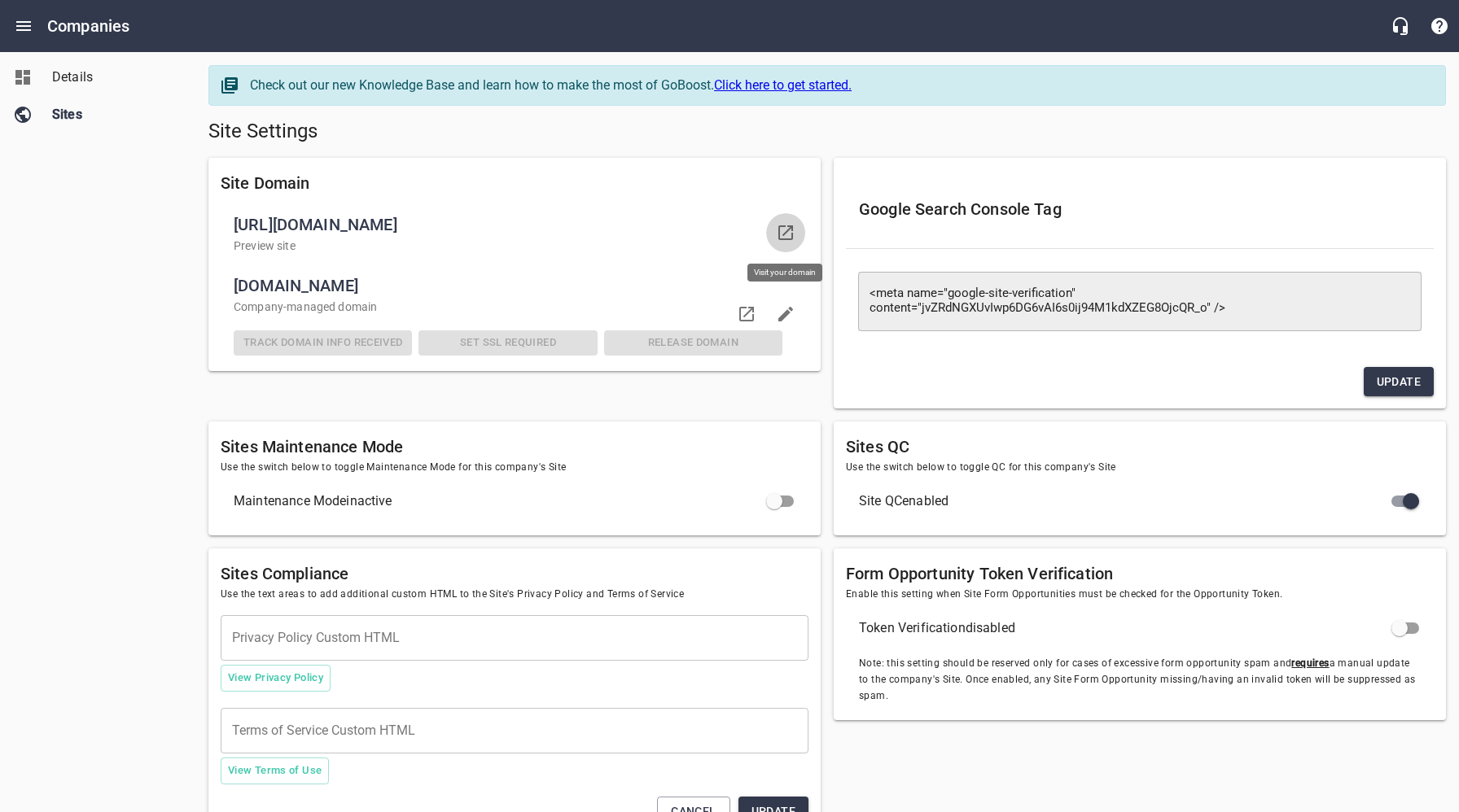
click at [788, 236] on icon at bounding box center [785, 232] width 19 height 19
click at [748, 311] on icon at bounding box center [746, 314] width 14 height 14
click at [82, 73] on span "Details" at bounding box center [114, 77] width 124 height 19
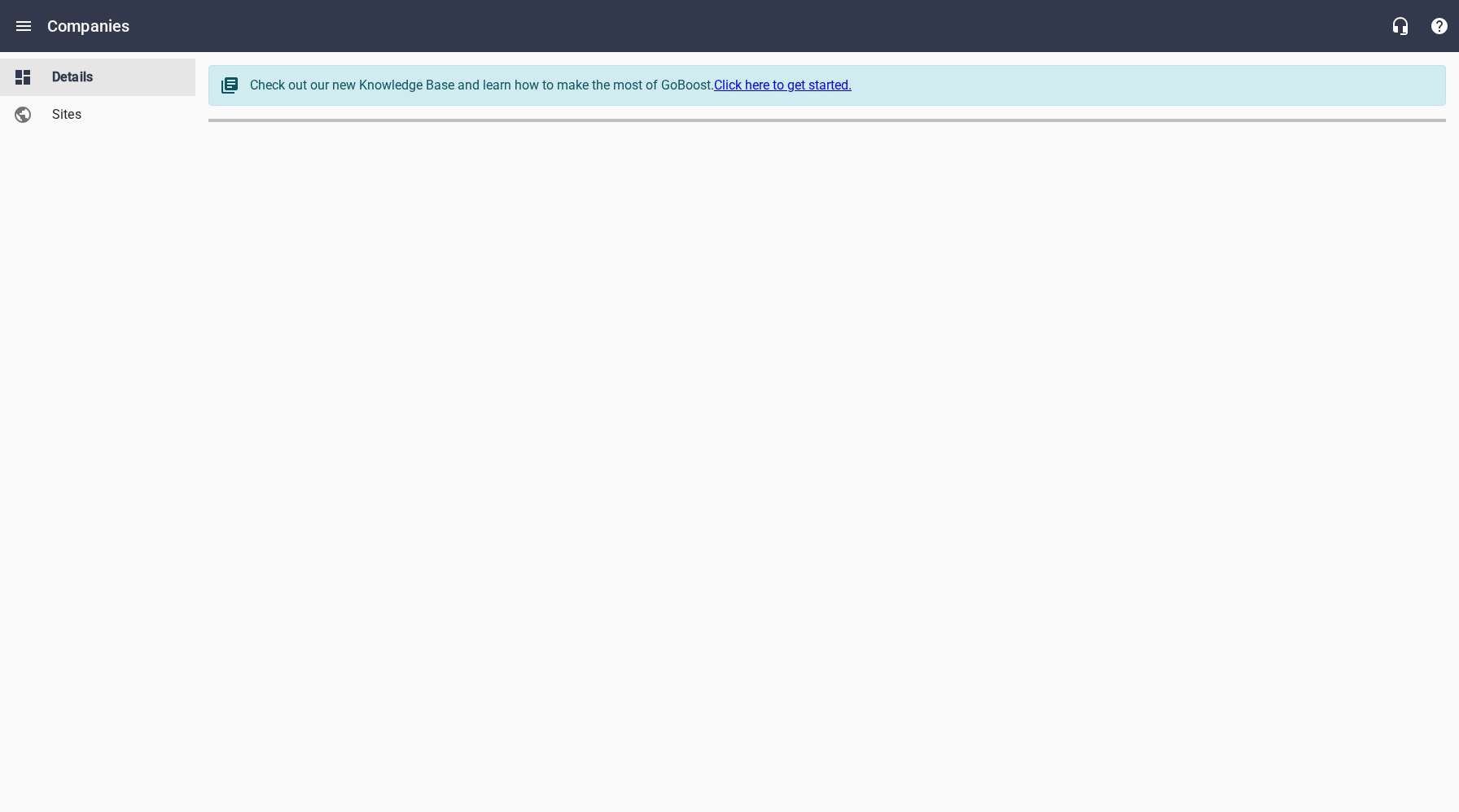
select select "[US_STATE]"
select select "62"
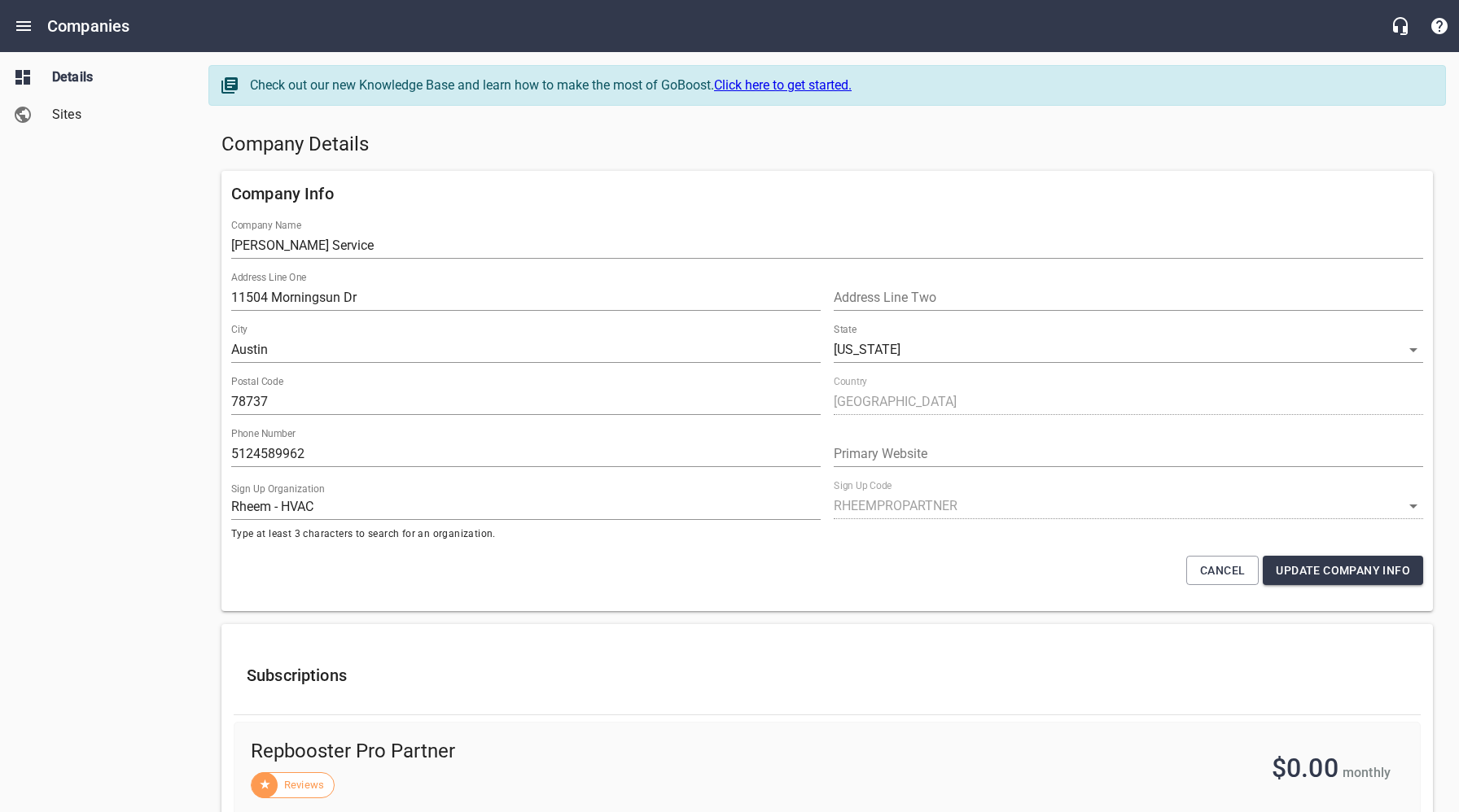
click at [789, 157] on h5 "Company Details" at bounding box center [827, 145] width 1211 height 26
click at [618, 136] on h5 "Company Details" at bounding box center [827, 145] width 1211 height 26
click at [635, 138] on h5 "Company Details" at bounding box center [827, 145] width 1211 height 26
